Goal: Task Accomplishment & Management: Manage account settings

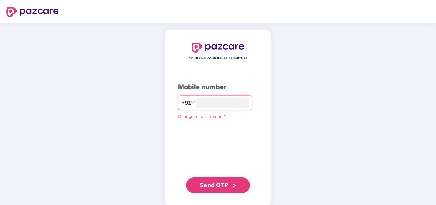
type input "*"
type input "**********"
click at [213, 186] on span "Send OTP" at bounding box center [214, 184] width 28 height 7
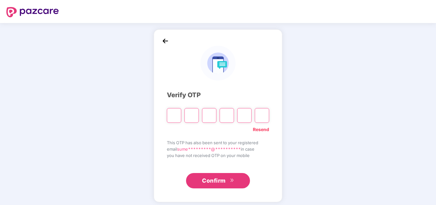
type input "*"
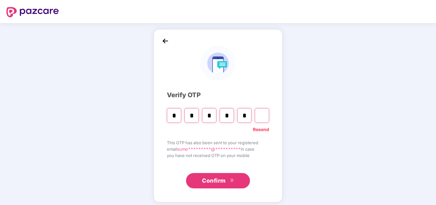
type input "*"
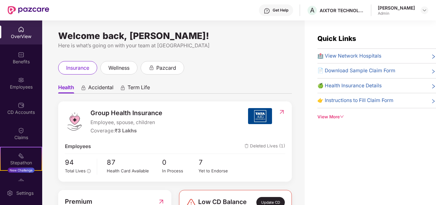
click at [282, 8] on div "Get Help" at bounding box center [281, 10] width 16 height 5
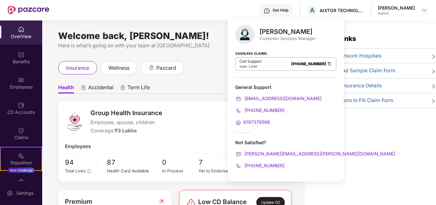
click at [383, 139] on div "Quick Links 🏥 View Network Hospitals 📄 Download Sample Claim Form 🍏 Health Insu…" at bounding box center [371, 122] width 132 height 205
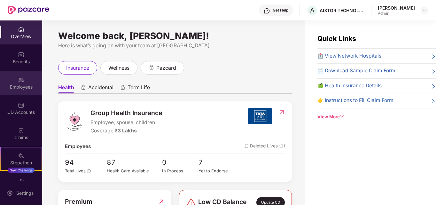
click at [18, 83] on img at bounding box center [21, 80] width 6 height 6
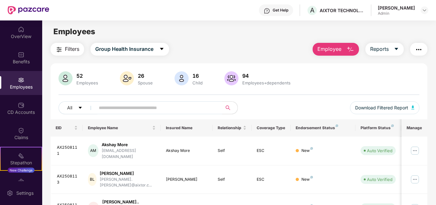
click at [182, 106] on input "text" at bounding box center [156, 108] width 115 height 10
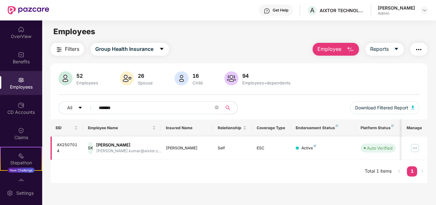
type input "*******"
click at [414, 150] on img at bounding box center [415, 148] width 10 height 10
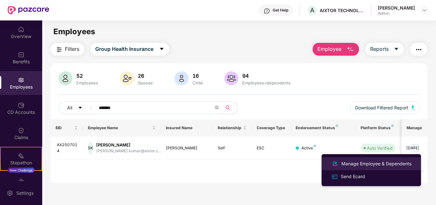
click at [357, 164] on div "Manage Employee & Dependents" at bounding box center [376, 163] width 73 height 7
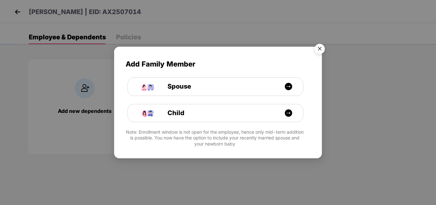
click at [320, 50] on img "Close" at bounding box center [320, 50] width 18 height 18
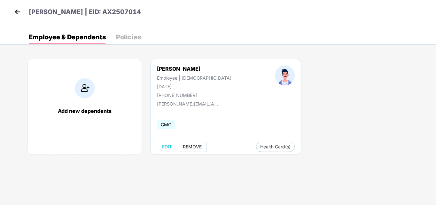
click at [186, 147] on span "REMOVE" at bounding box center [192, 146] width 19 height 5
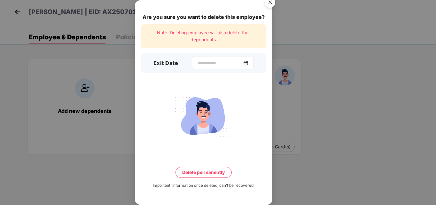
click at [249, 63] on img at bounding box center [246, 62] width 5 height 5
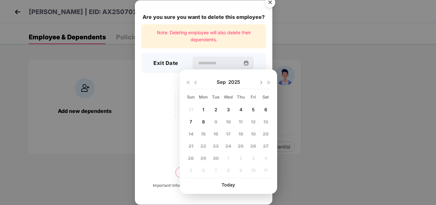
click at [196, 82] on img at bounding box center [195, 82] width 5 height 5
click at [253, 158] on span "29" at bounding box center [254, 158] width 6 height 5
type input "**********"
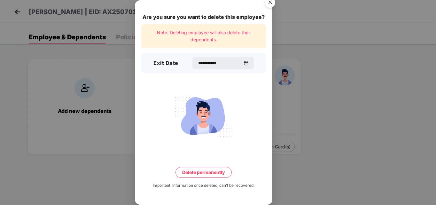
click at [213, 175] on button "Delete permanently" at bounding box center [204, 172] width 56 height 11
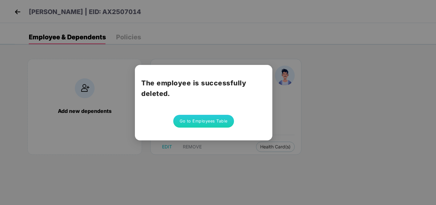
click at [199, 116] on button "Go to Employees Table" at bounding box center [203, 121] width 61 height 13
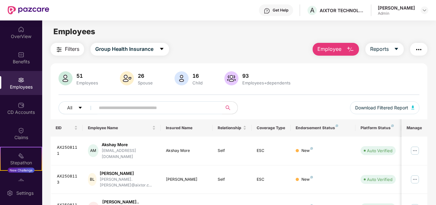
click at [146, 106] on input "text" at bounding box center [156, 108] width 115 height 10
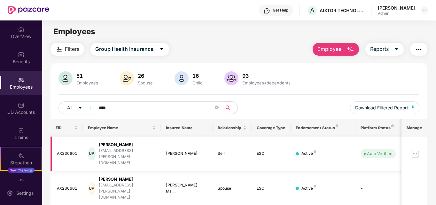
type input "****"
click at [415, 151] on img at bounding box center [415, 154] width 10 height 10
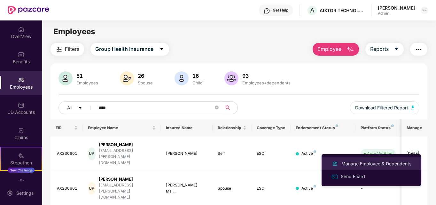
click at [369, 164] on div "Manage Employee & Dependents" at bounding box center [376, 163] width 73 height 7
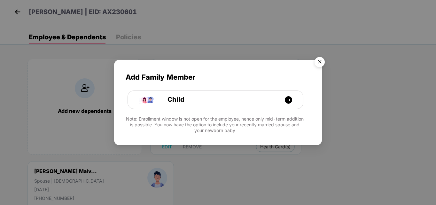
click at [323, 66] on img "Close" at bounding box center [320, 63] width 18 height 18
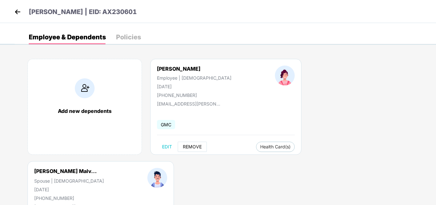
click at [195, 148] on span "REMOVE" at bounding box center [192, 146] width 19 height 5
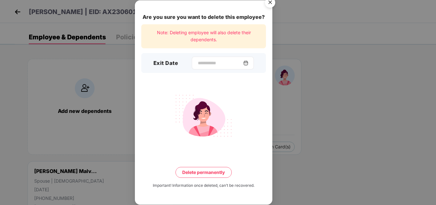
click at [249, 64] on img at bounding box center [246, 62] width 5 height 5
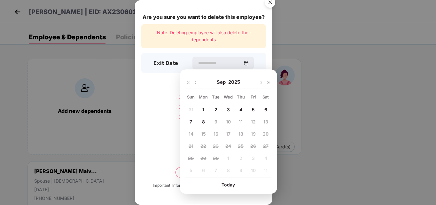
click at [188, 84] on img at bounding box center [188, 82] width 5 height 5
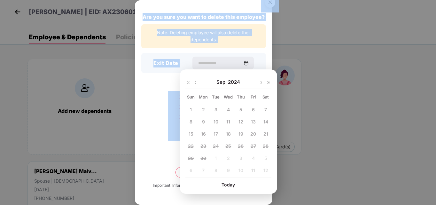
drag, startPoint x: 222, startPoint y: 52, endPoint x: 220, endPoint y: 83, distance: 30.2
click at [220, 83] on body "[PERSON_NAME] | EID: AX230601 Employee & Dependents Policies Add new dependents…" at bounding box center [218, 102] width 436 height 205
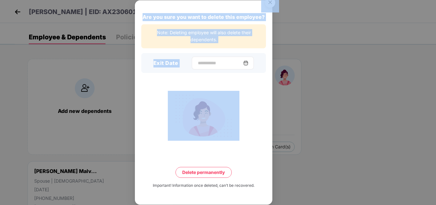
click at [226, 61] on input at bounding box center [220, 63] width 46 height 7
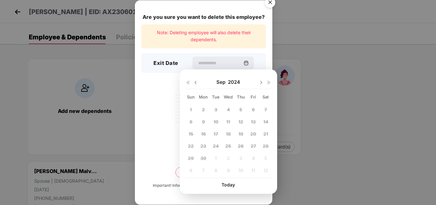
click at [188, 83] on img at bounding box center [188, 82] width 5 height 5
click at [269, 82] on img at bounding box center [269, 82] width 5 height 5
click at [196, 82] on img at bounding box center [195, 82] width 5 height 5
click at [230, 135] on div "28 29 30 31 1 2 3 4 5 6 7 8 9 10 11 12 13 14 15 16 17 18 19 20 21 22 23 24 25 2…" at bounding box center [229, 141] width 86 height 73
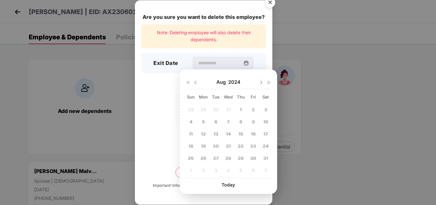
click at [188, 82] on img at bounding box center [188, 82] width 5 height 5
click at [269, 79] on div at bounding box center [265, 82] width 13 height 6
click at [269, 83] on img at bounding box center [269, 82] width 5 height 5
click at [240, 134] on span "14" at bounding box center [241, 133] width 5 height 5
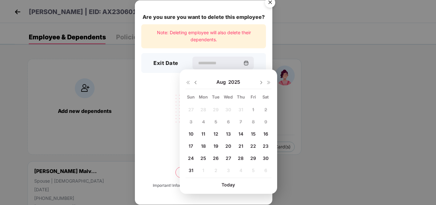
type input "**********"
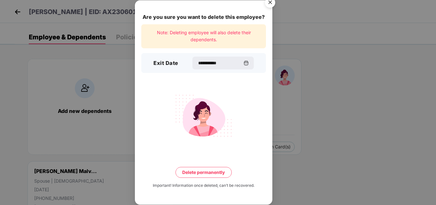
click at [212, 171] on button "Delete permanently" at bounding box center [204, 172] width 56 height 11
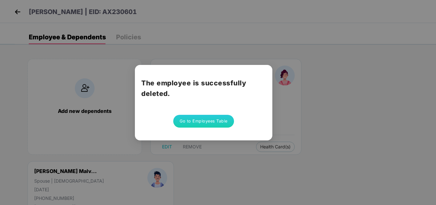
click at [189, 124] on button "Go to Employees Table" at bounding box center [203, 121] width 61 height 13
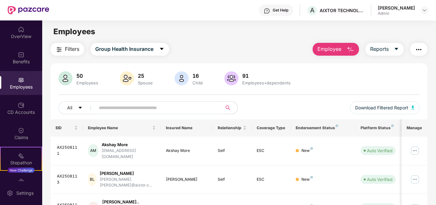
click at [132, 108] on input "text" at bounding box center [156, 108] width 115 height 10
click at [20, 85] on div "Employees" at bounding box center [21, 87] width 42 height 6
click at [17, 35] on div "OverView" at bounding box center [21, 36] width 42 height 6
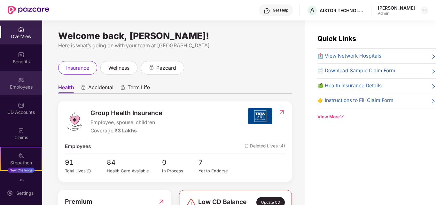
click at [23, 77] on img at bounding box center [21, 80] width 6 height 6
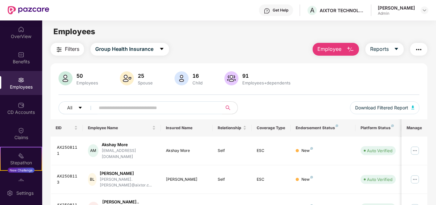
click at [118, 106] on input "text" at bounding box center [156, 108] width 115 height 10
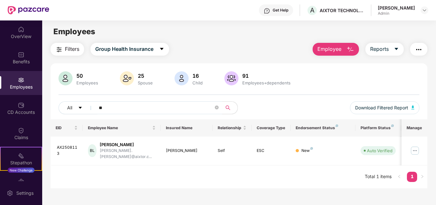
type input "*"
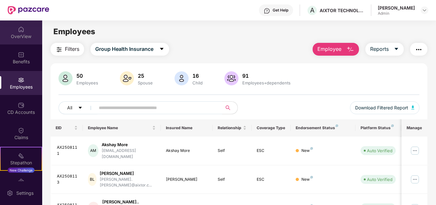
click at [20, 26] on img at bounding box center [21, 29] width 6 height 6
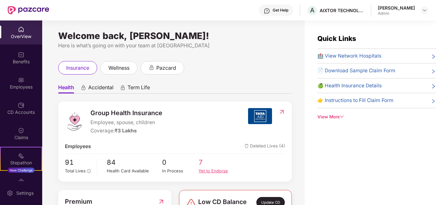
click at [215, 170] on div "Yet to Endorse" at bounding box center [217, 171] width 37 height 7
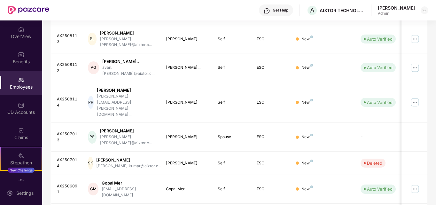
scroll to position [141, 0]
click at [277, 10] on div "Get Help" at bounding box center [281, 10] width 16 height 5
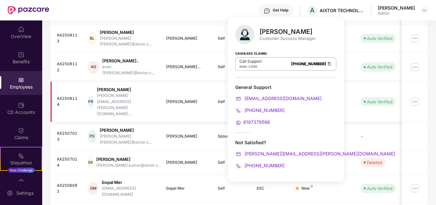
click at [355, 89] on td "New" at bounding box center [323, 102] width 65 height 41
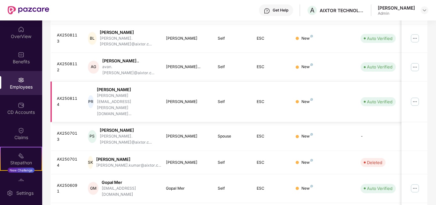
click at [413, 97] on img at bounding box center [415, 102] width 10 height 10
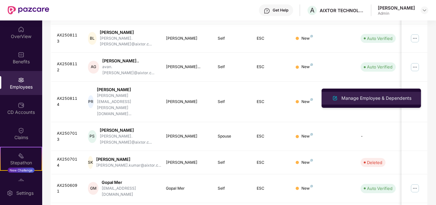
click at [379, 100] on div "Manage Employee & Dependents" at bounding box center [376, 98] width 73 height 7
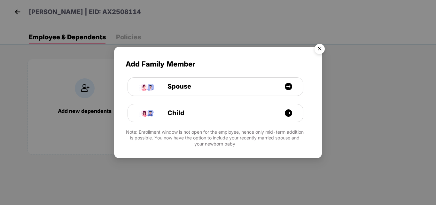
click at [320, 49] on img "Close" at bounding box center [320, 50] width 18 height 18
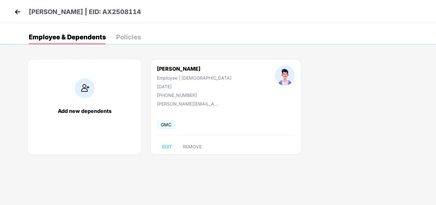
click at [288, 135] on div "Add new dependents [PERSON_NAME] Employee | [DEMOGRAPHIC_DATA] [DATE] [PHONE_NU…" at bounding box center [226, 110] width 422 height 122
click at [18, 15] on img at bounding box center [18, 12] width 10 height 10
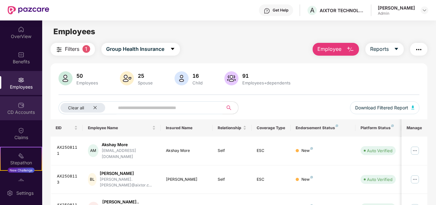
click at [21, 111] on div "CD Accounts" at bounding box center [21, 112] width 42 height 6
